Goal: Book appointment/travel/reservation

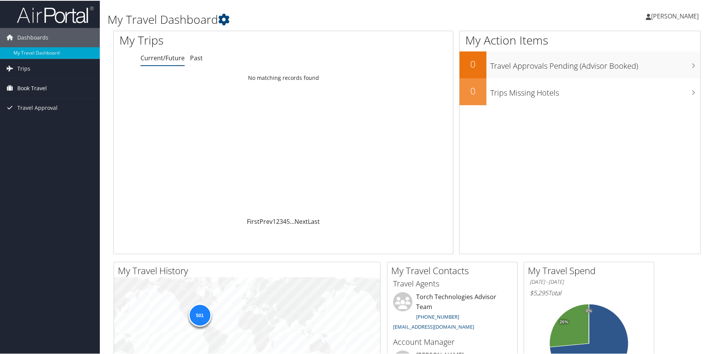
click at [36, 86] on span "Book Travel" at bounding box center [32, 87] width 30 height 19
click at [44, 126] on link "Book/Manage Online Trips" at bounding box center [50, 126] width 100 height 12
click at [37, 127] on link "Book/Manage Online Trips" at bounding box center [50, 126] width 100 height 12
click at [33, 126] on link "Book/Manage Online Trips" at bounding box center [50, 126] width 100 height 12
